Goal: Transaction & Acquisition: Purchase product/service

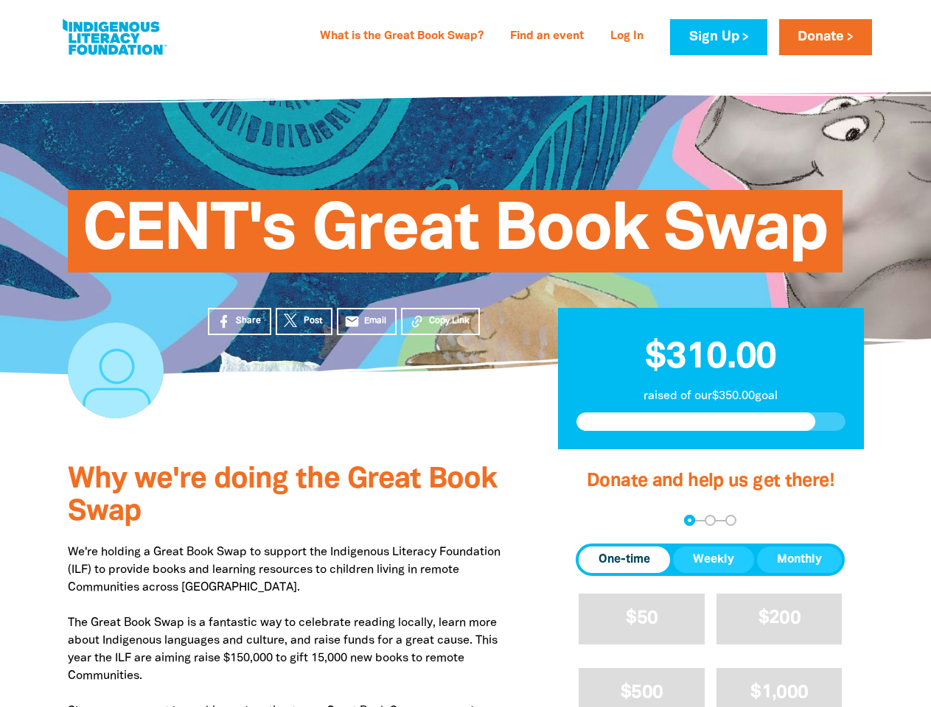
click at [465, 354] on div "CENT's Great Book Swap" at bounding box center [466, 220] width 884 height 308
click at [440, 321] on span "Copy Link" at bounding box center [449, 321] width 41 height 13
click at [595, 521] on div "arrow_back Back Step 1 Step 2 Step 3" at bounding box center [710, 520] width 269 height 11
click at [689, 520] on div "Navigate to step 1 of 3 to enter your donation amount" at bounding box center [690, 521] width 4 height 4
click at [624, 560] on span "One-time" at bounding box center [624, 560] width 52 height 18
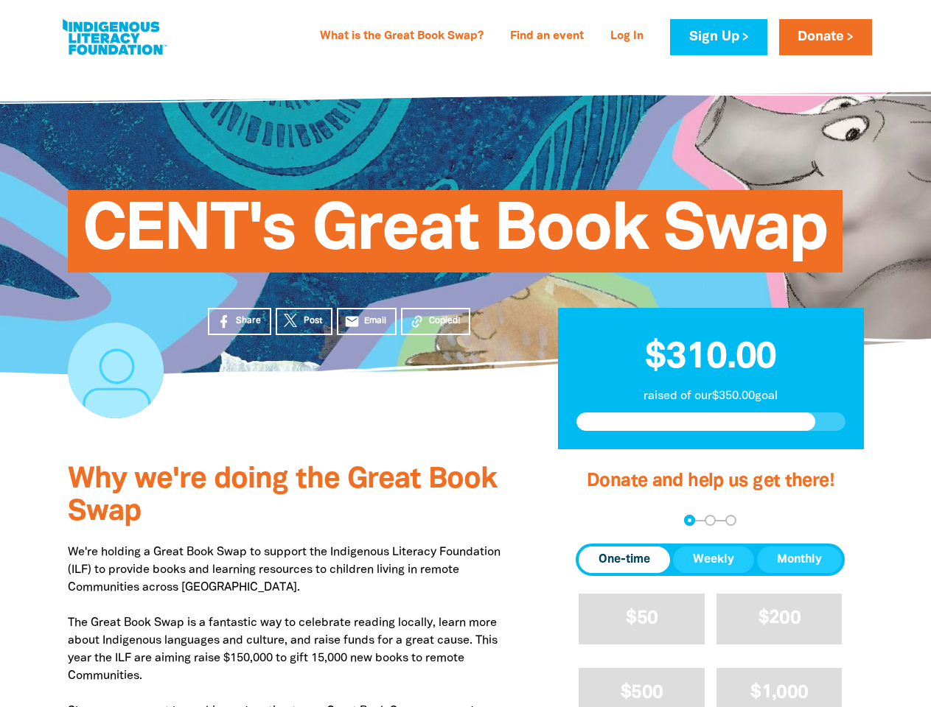
click at [713, 560] on span "Weekly" at bounding box center [713, 560] width 41 height 18
click at [799, 560] on span "Monthly" at bounding box center [799, 560] width 45 height 18
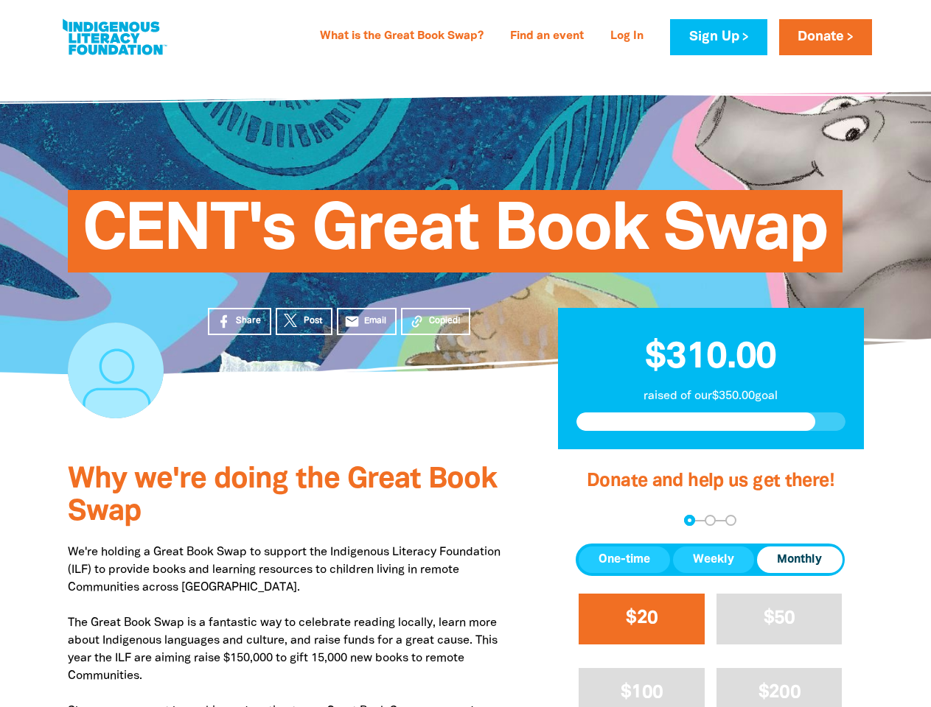
click at [641, 619] on span "$20" at bounding box center [642, 618] width 32 height 17
